Goal: Information Seeking & Learning: Learn about a topic

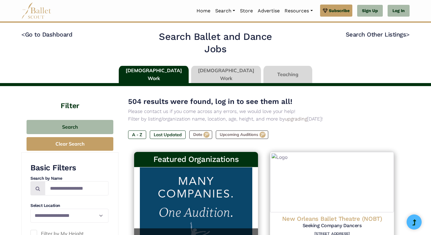
type input "******"
type input "*****"
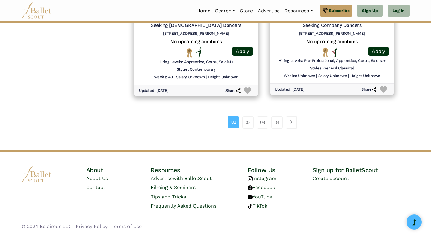
scroll to position [832, 0]
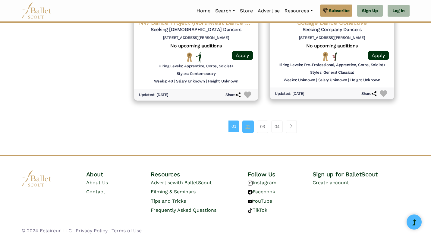
click at [249, 124] on link "02" at bounding box center [247, 126] width 11 height 12
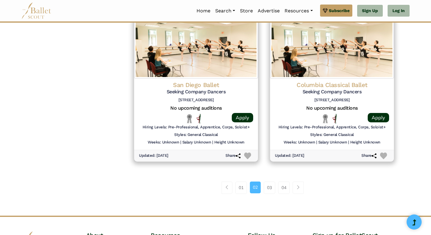
scroll to position [834, 0]
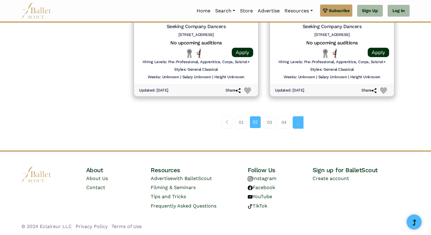
click at [295, 122] on link "Page navigation example" at bounding box center [298, 122] width 11 height 12
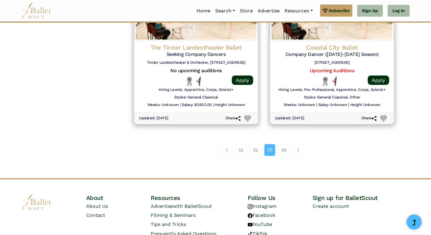
scroll to position [808, 0]
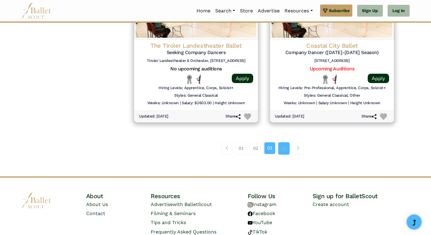
click at [284, 147] on link "04" at bounding box center [283, 148] width 11 height 12
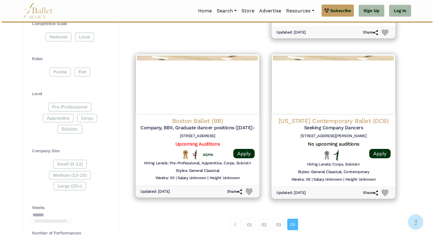
scroll to position [300, 0]
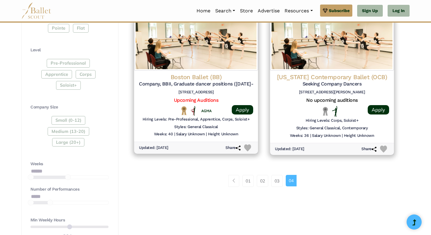
click at [312, 163] on div "Featured Organizations [PERSON_NAME] Ballet YEAR-ROUND APPLICATIONS OPEN Discov…" at bounding box center [264, 7] width 272 height 319
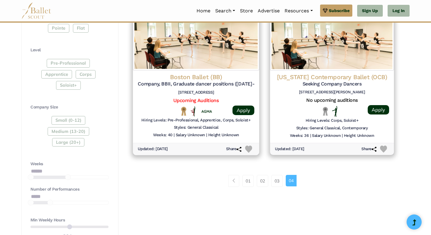
click at [185, 53] on img at bounding box center [196, 40] width 126 height 62
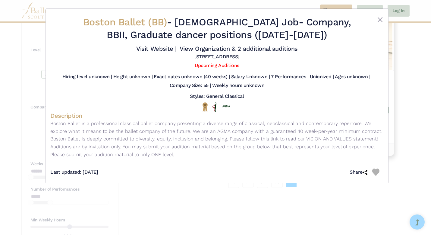
click at [318, 39] on h2 "Boston Ballet (BB) - [DEMOGRAPHIC_DATA] Job - Company, BBII, Graduate dancer po…" at bounding box center [217, 28] width 278 height 25
